Goal: Find specific page/section: Find specific page/section

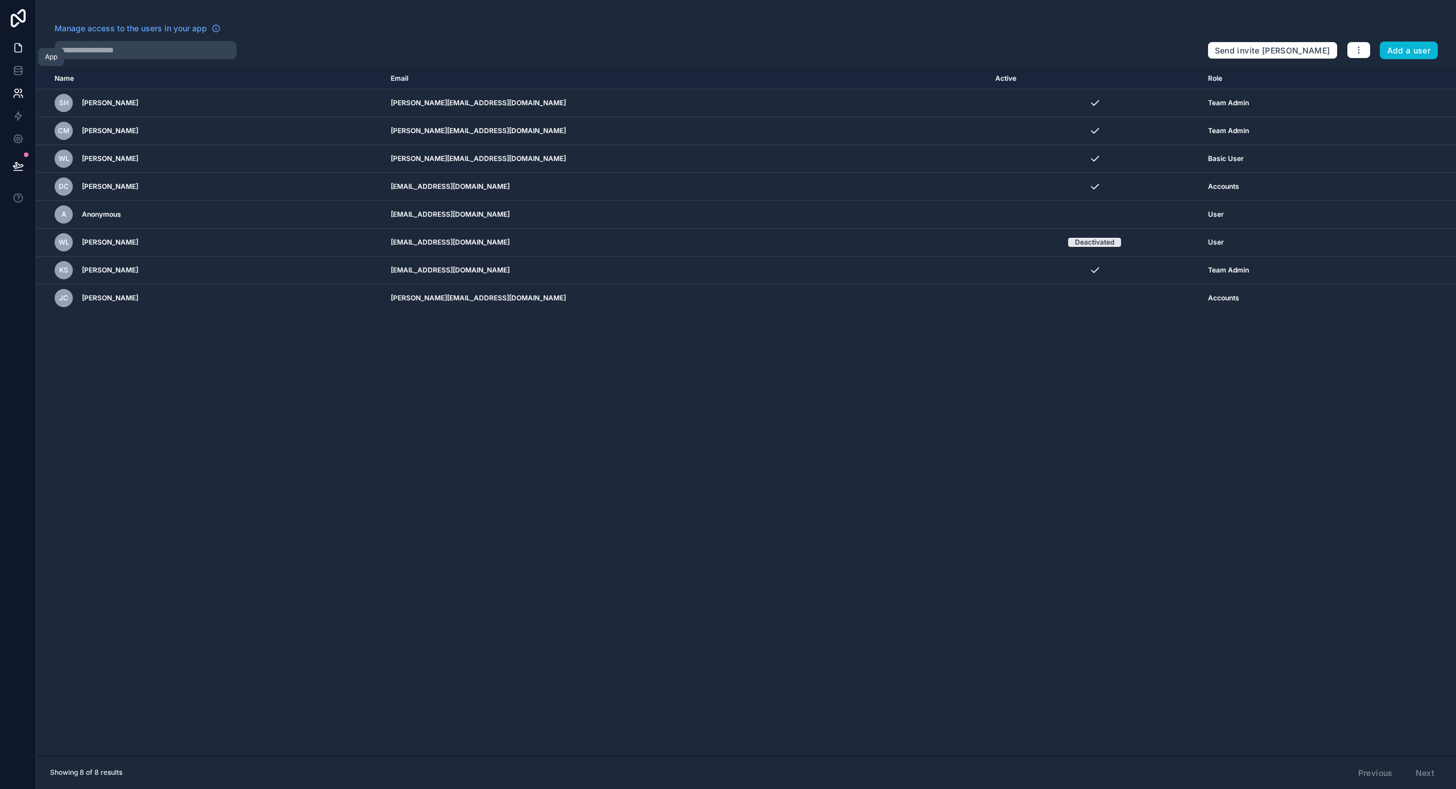
click at [25, 50] on link at bounding box center [18, 47] width 36 height 23
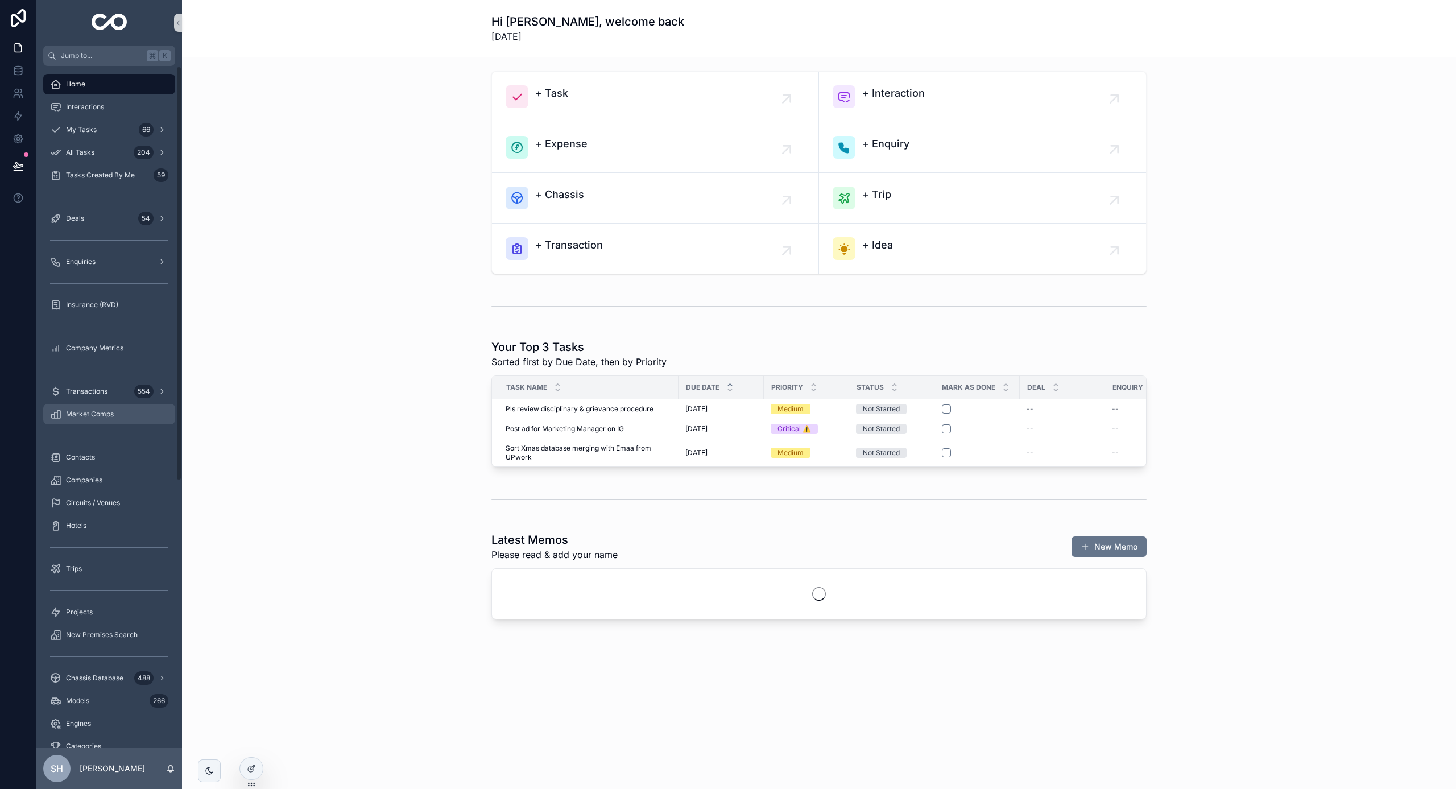
click at [90, 413] on span "Market Comps" at bounding box center [90, 414] width 48 height 9
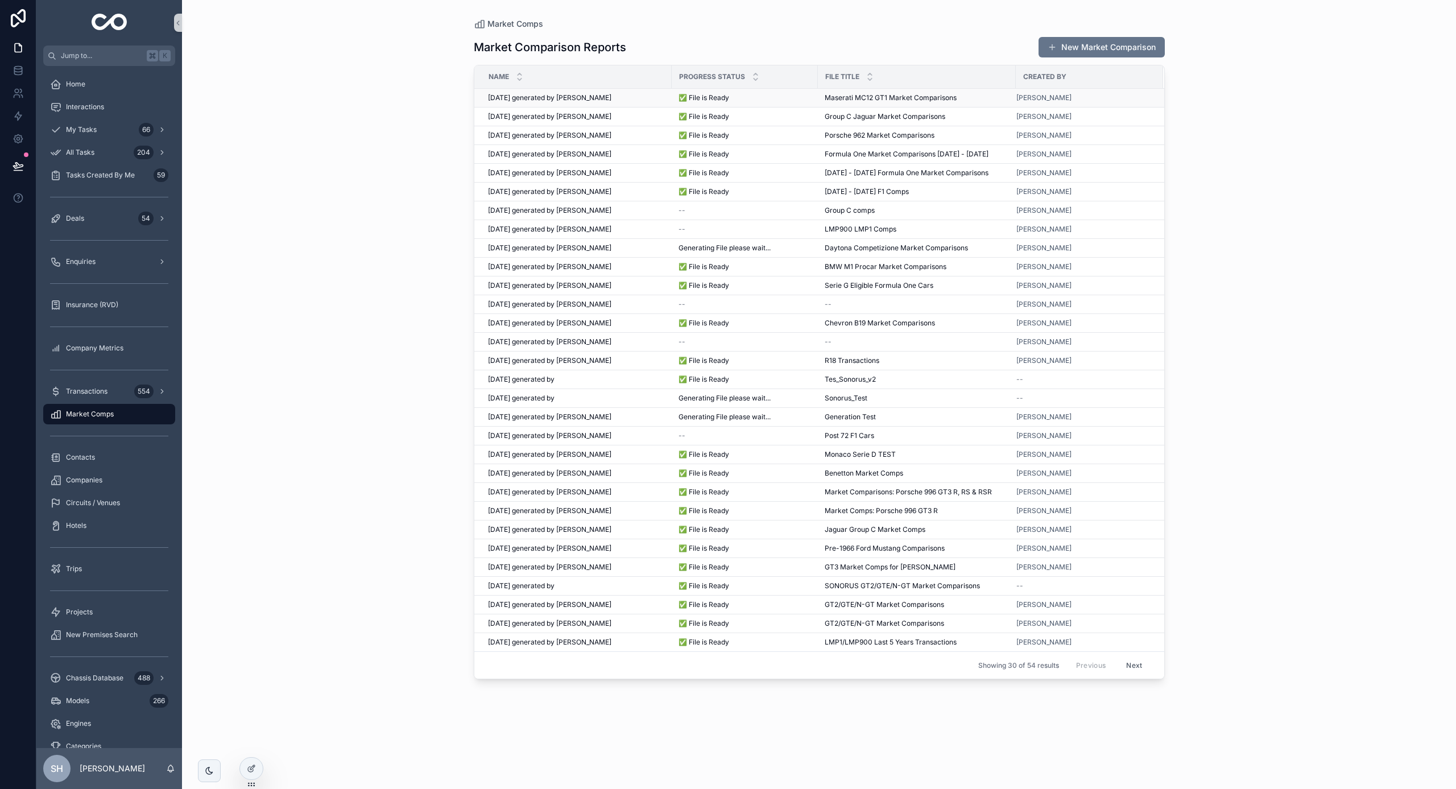
click at [635, 99] on div "[DATE] generated by [PERSON_NAME] [DATE] generated by [PERSON_NAME]" at bounding box center [576, 97] width 177 height 9
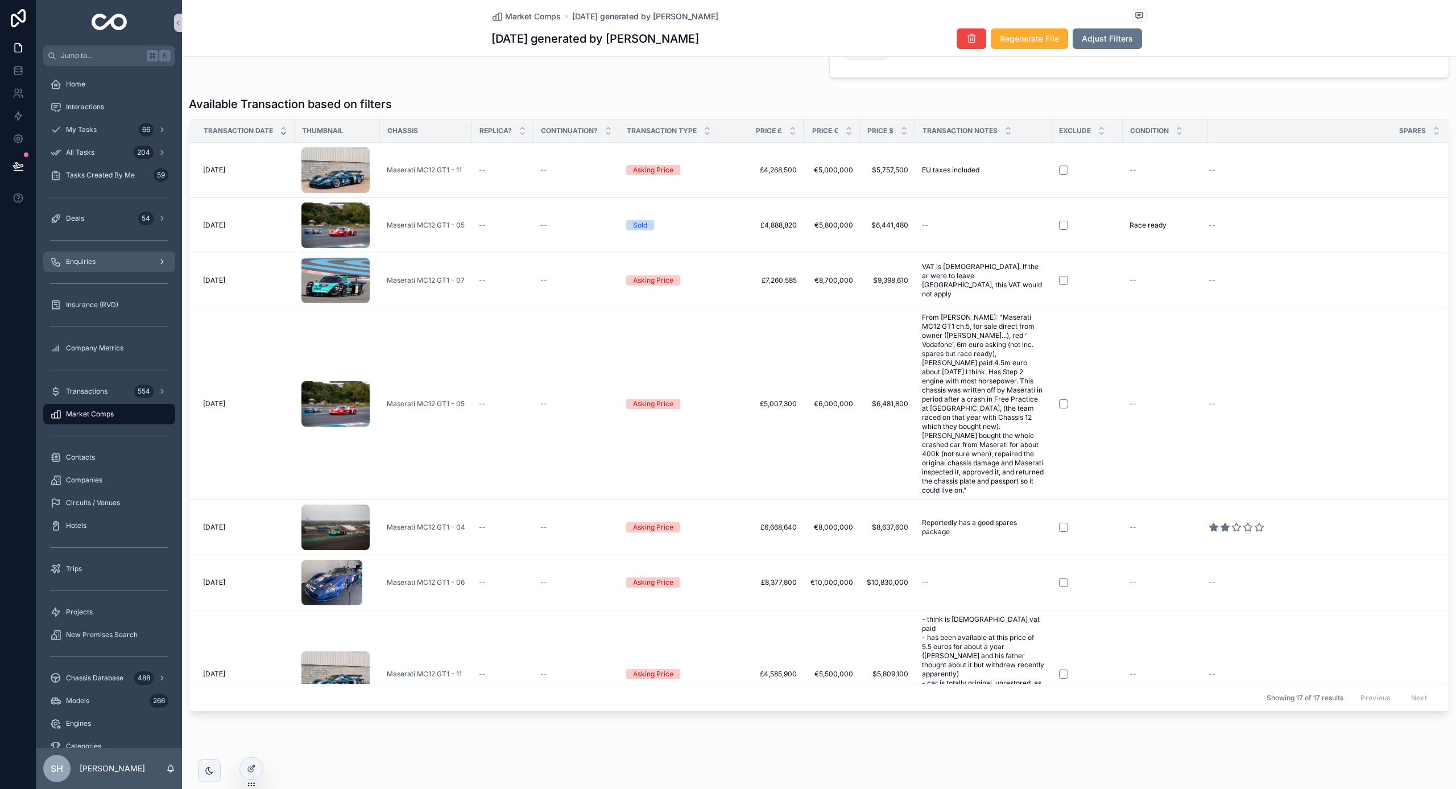
click at [92, 259] on span "Enquiries" at bounding box center [81, 261] width 30 height 9
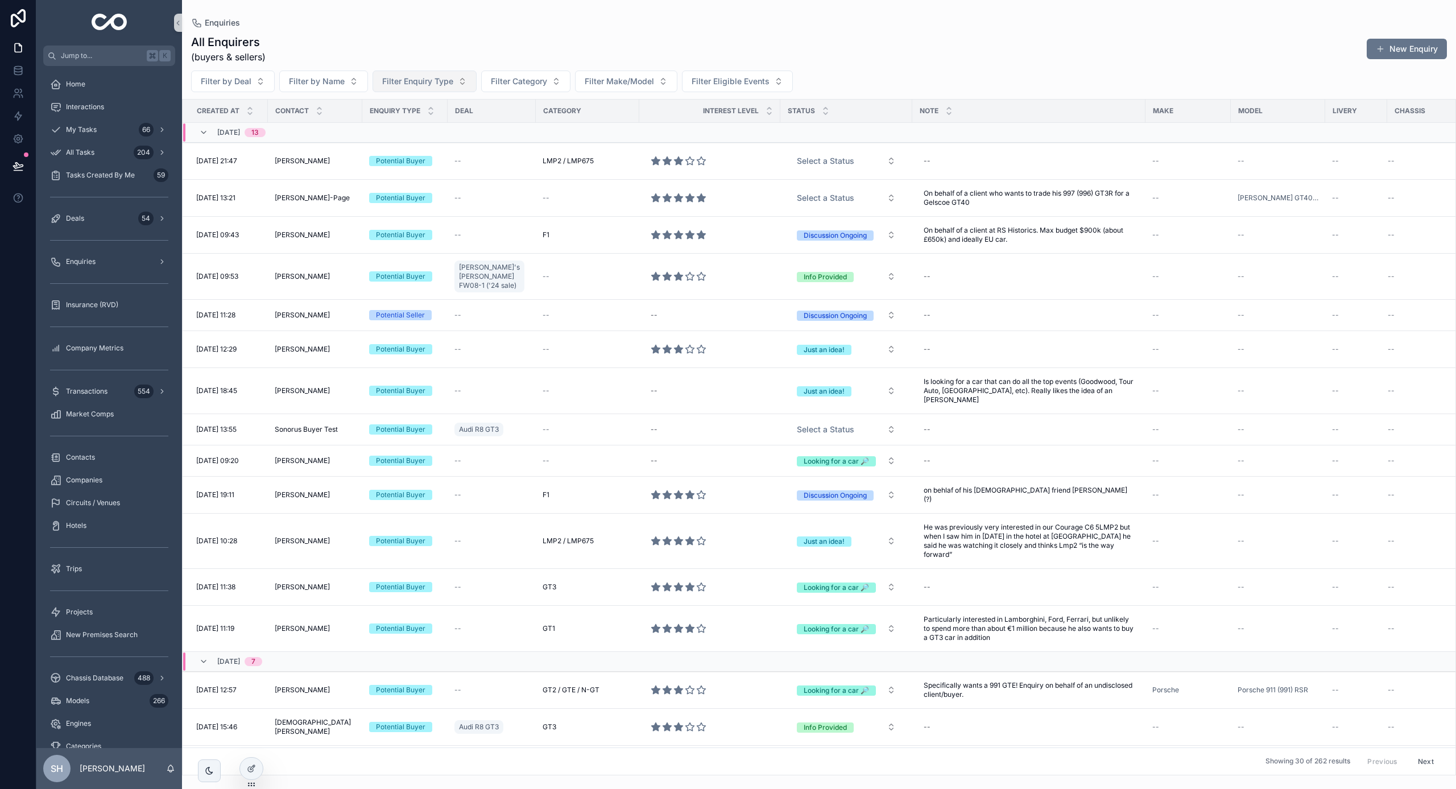
click at [444, 85] on span "Filter Enquiry Type" at bounding box center [417, 81] width 71 height 11
click at [401, 130] on div "Potential Buyer" at bounding box center [424, 127] width 137 height 18
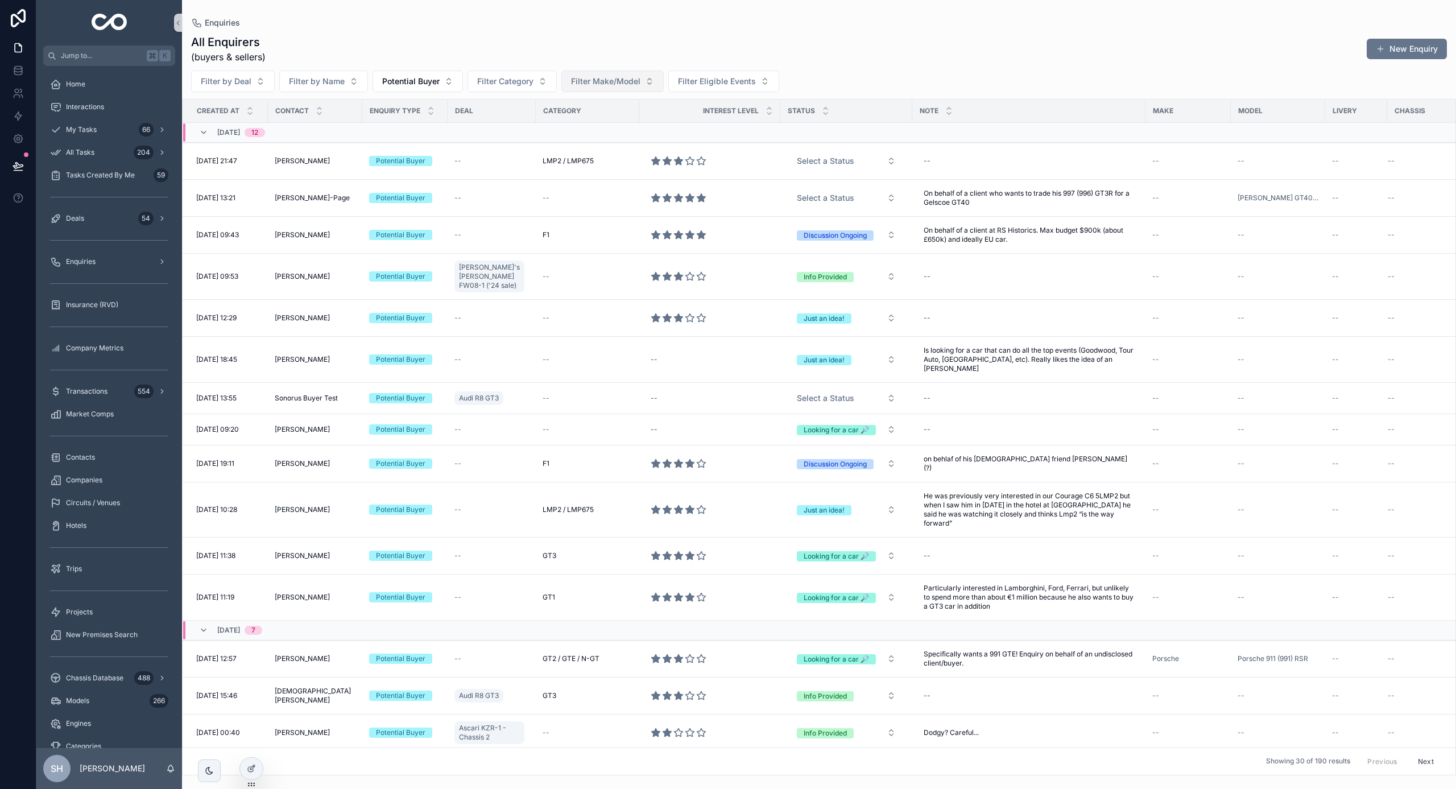
click at [627, 80] on span "Filter Make/Model" at bounding box center [605, 81] width 69 height 11
type input "*****"
click at [560, 126] on span "AC Cobra" at bounding box center [566, 127] width 36 height 11
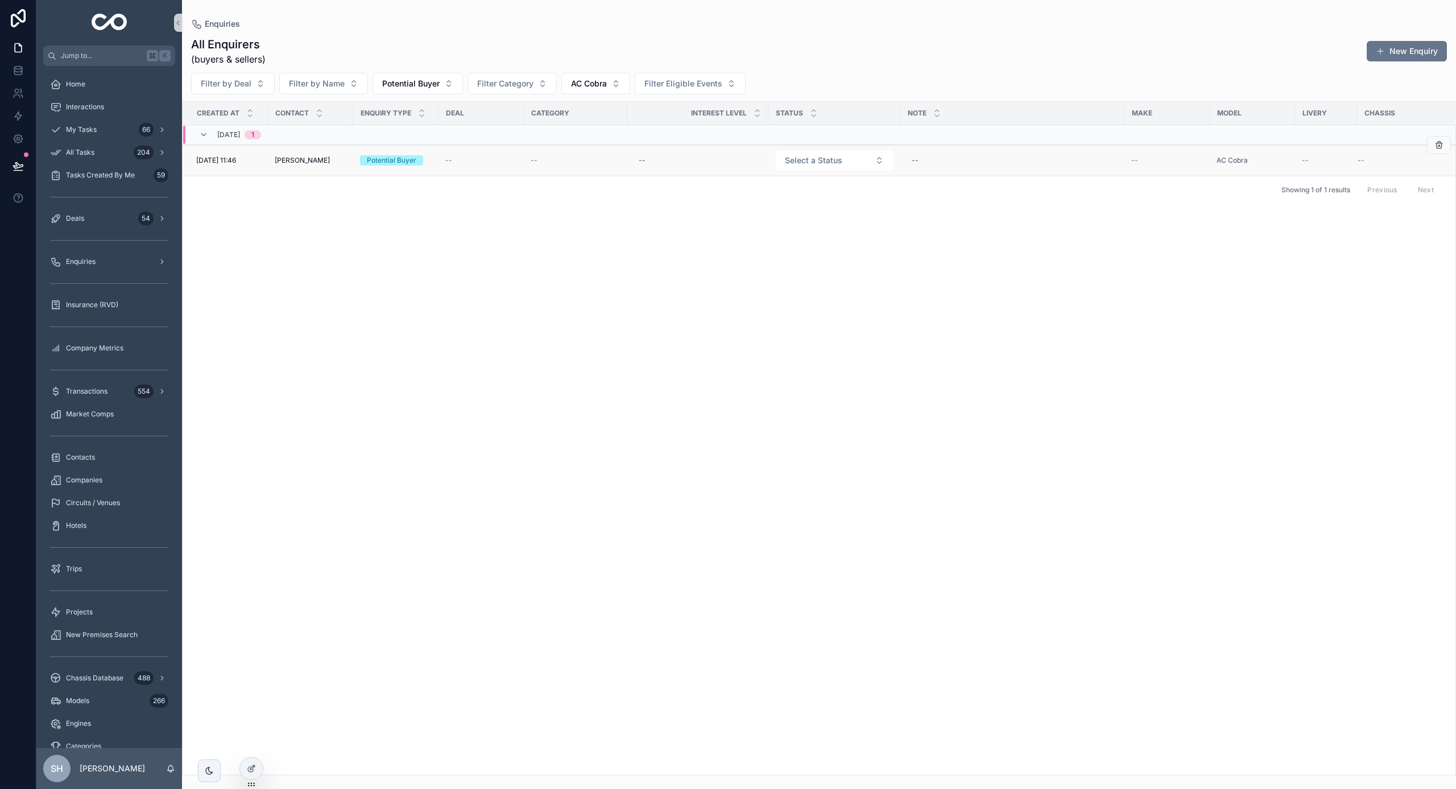
click at [342, 161] on div "[PERSON_NAME] [PERSON_NAME]" at bounding box center [311, 160] width 72 height 9
